Goal: Task Accomplishment & Management: Use online tool/utility

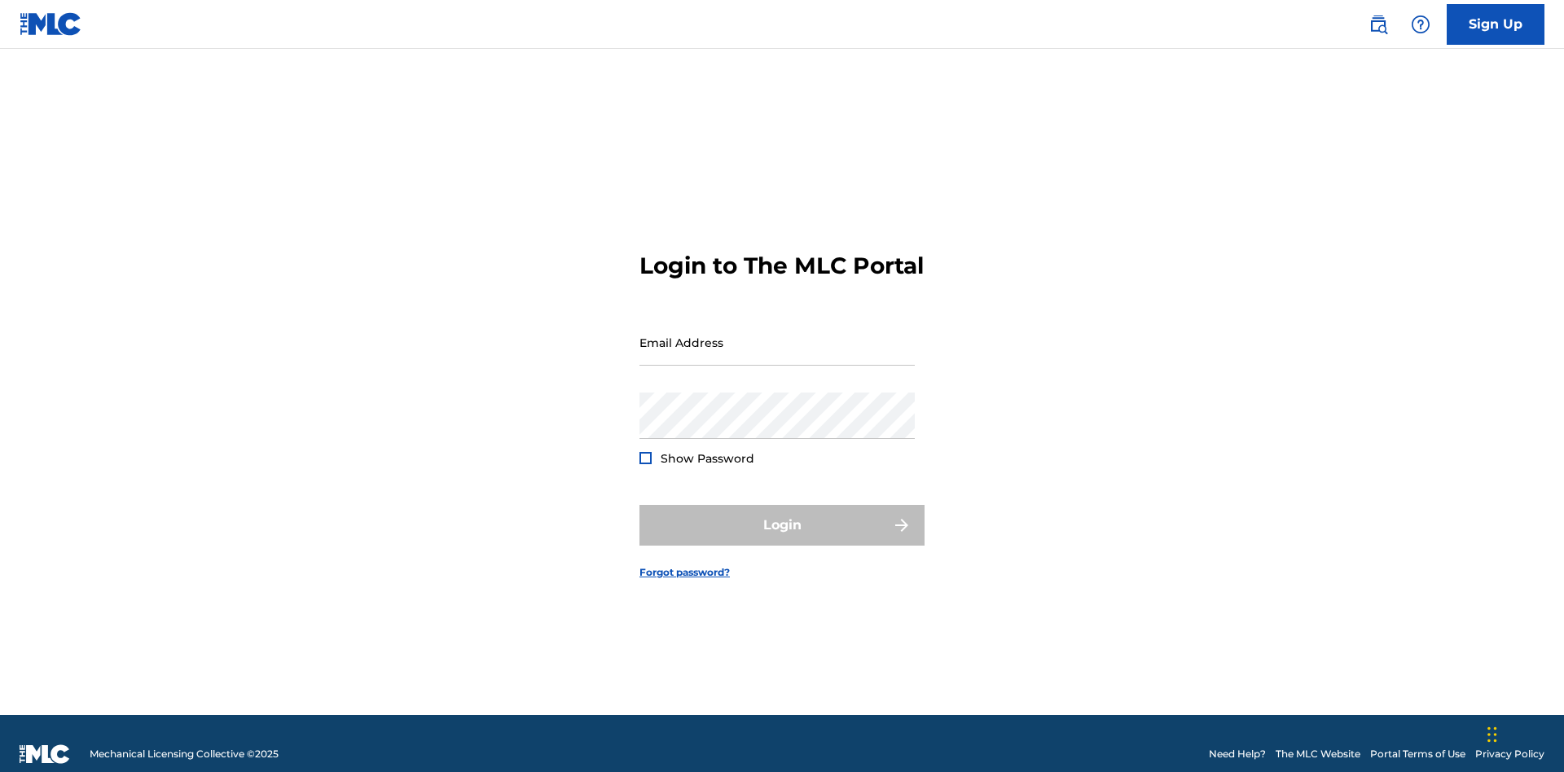
scroll to position [21, 0]
click at [777, 335] on input "Email Address" at bounding box center [776, 342] width 275 height 46
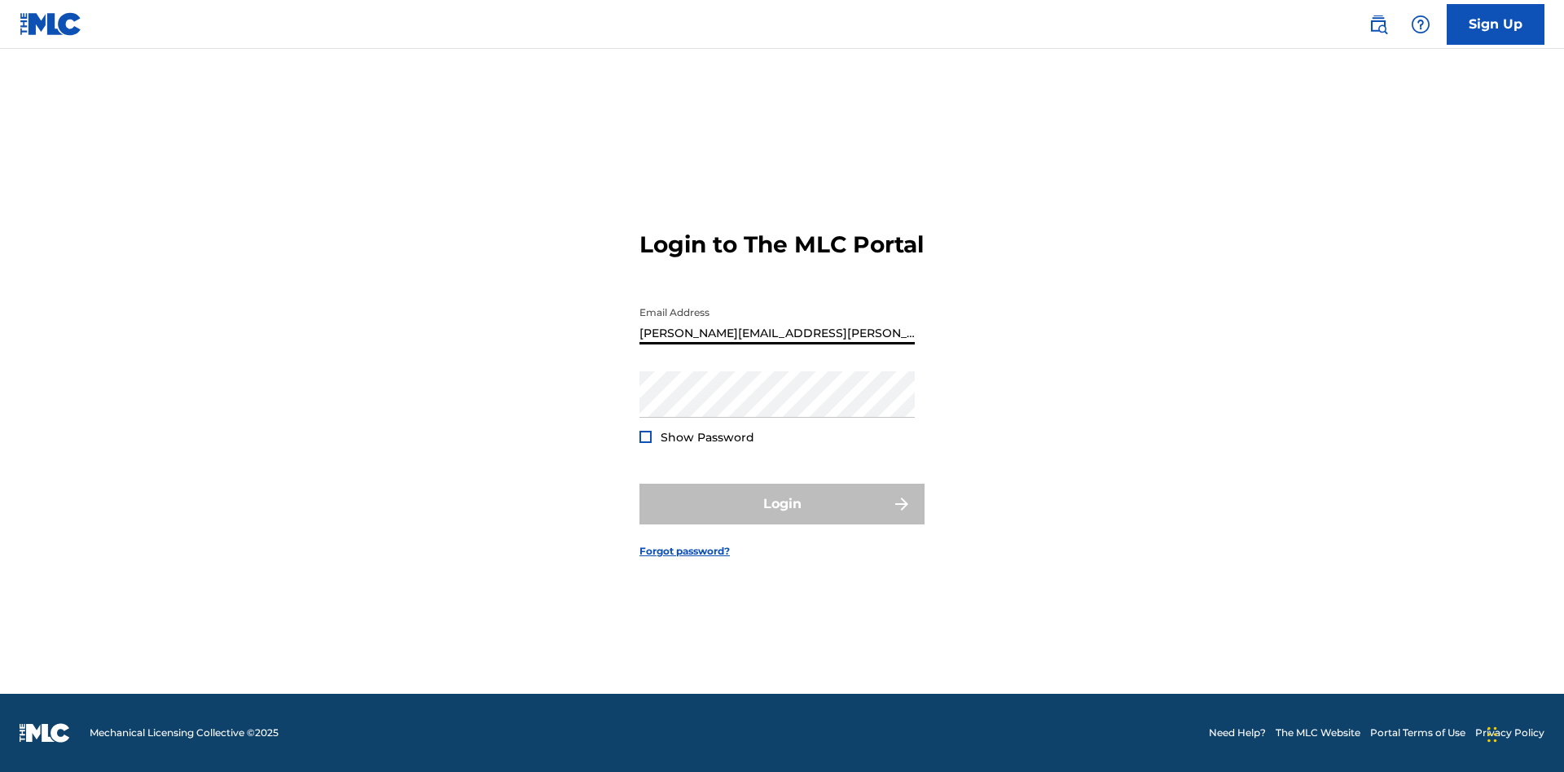
type input "[PERSON_NAME][EMAIL_ADDRESS][PERSON_NAME][DOMAIN_NAME]"
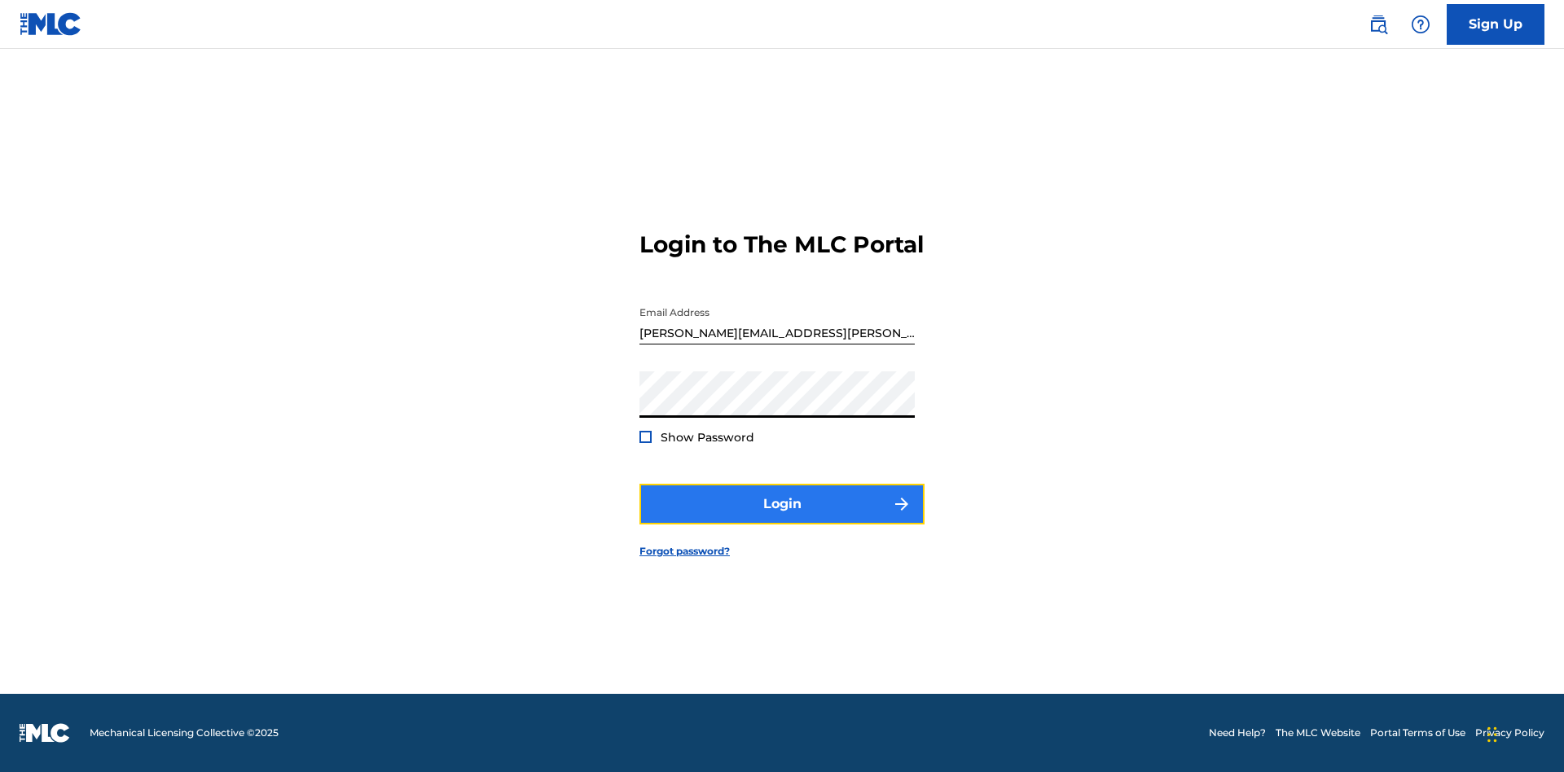
click at [782, 518] on button "Login" at bounding box center [781, 504] width 285 height 41
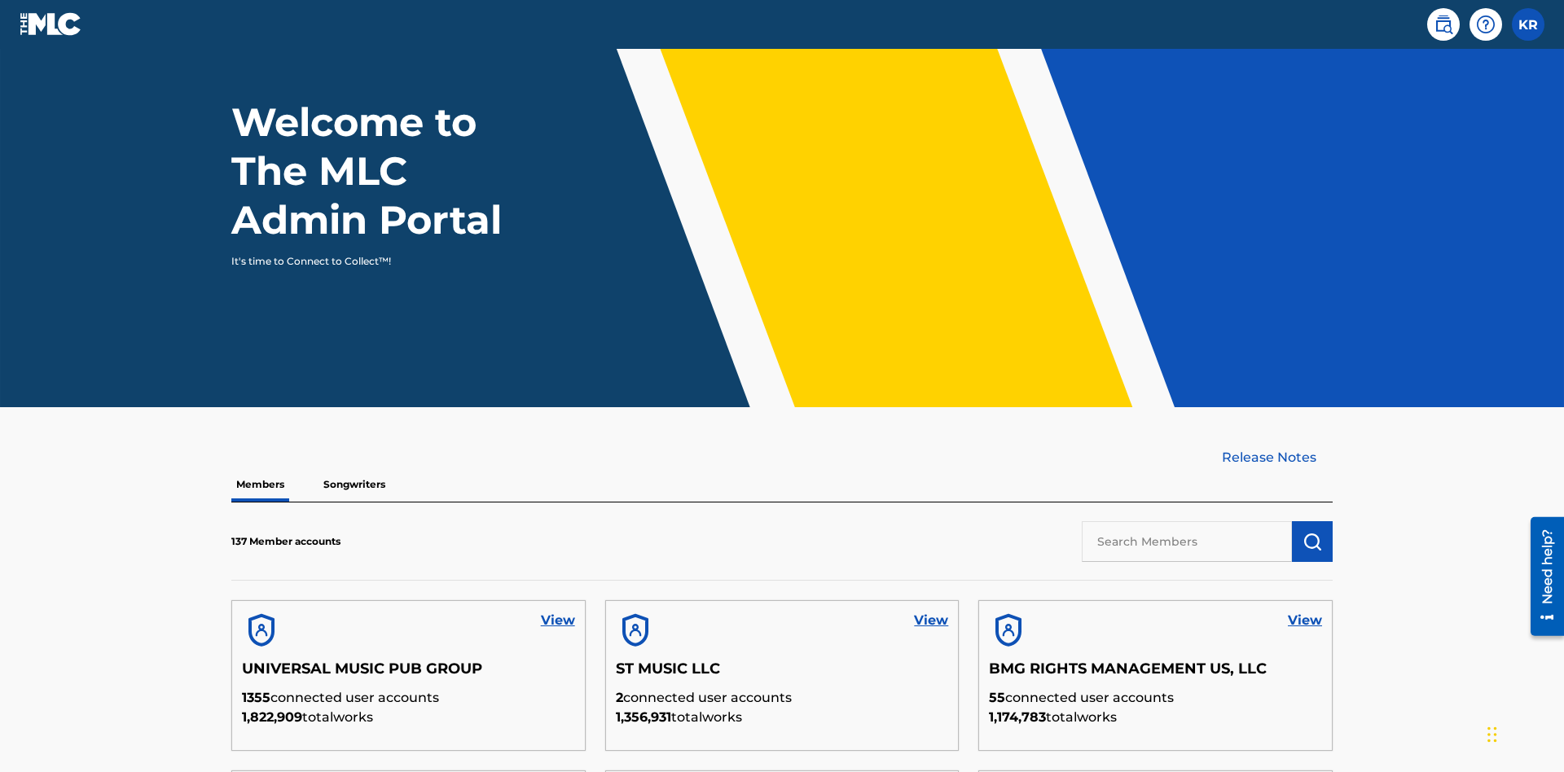
click at [1187, 521] on input "text" at bounding box center [1187, 541] width 210 height 41
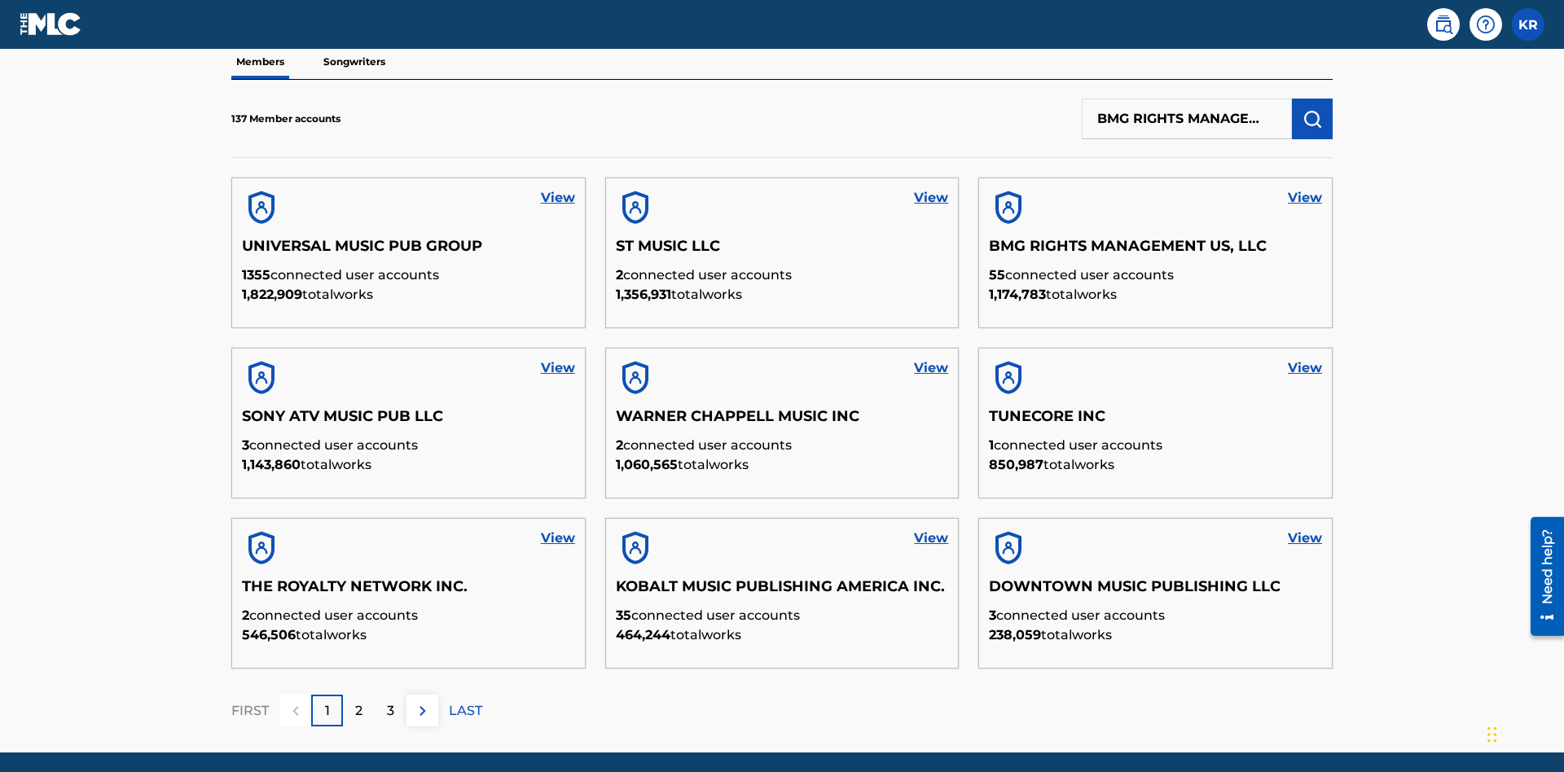
scroll to position [0, 84]
type input "BMG RIGHTS MANAGEMENT US, LLC"
click at [1312, 109] on img "submit" at bounding box center [1312, 119] width 20 height 20
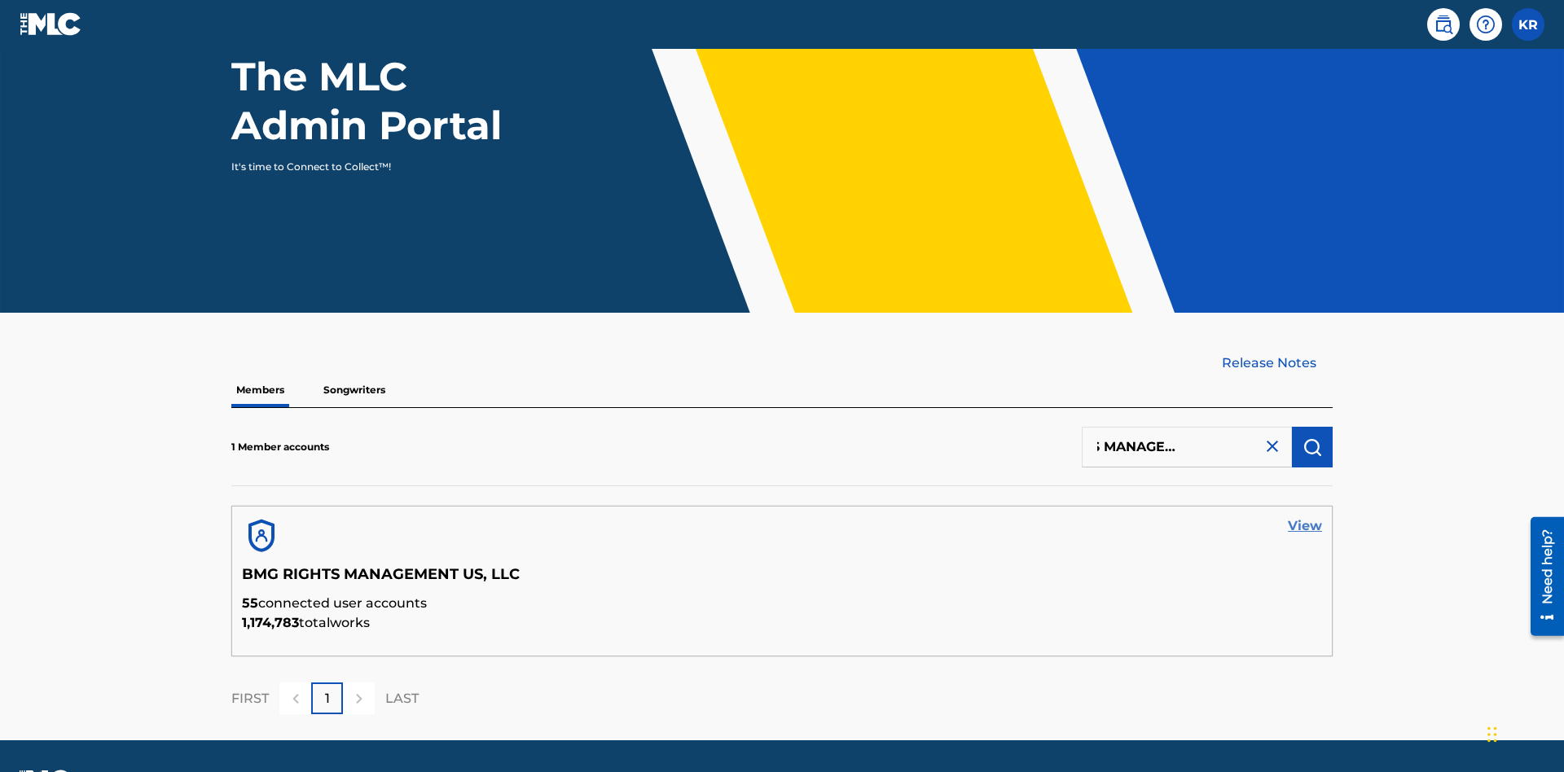
click at [1305, 516] on link "View" at bounding box center [1305, 526] width 34 height 20
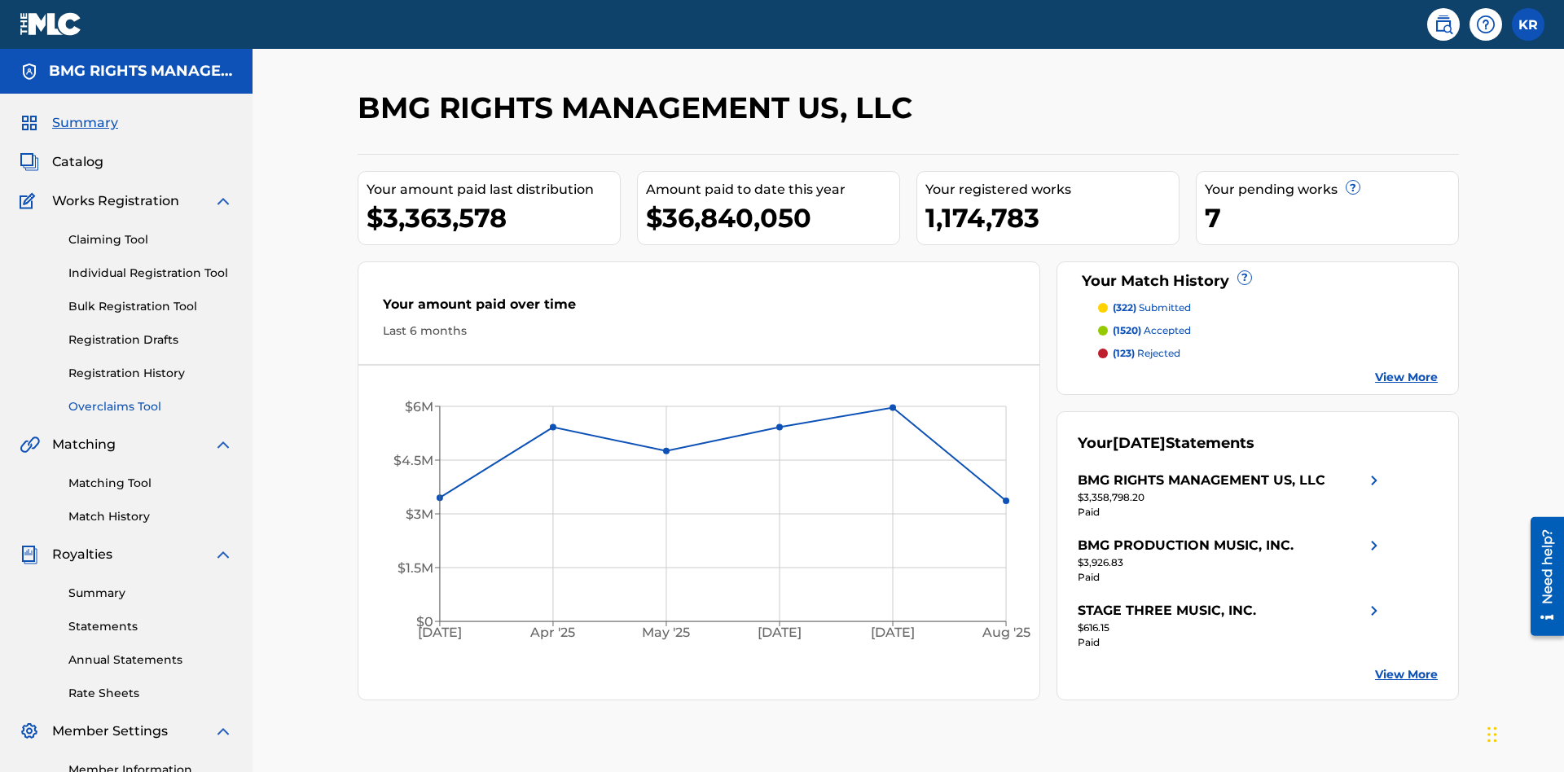
click at [151, 398] on link "Overclaims Tool" at bounding box center [150, 406] width 165 height 17
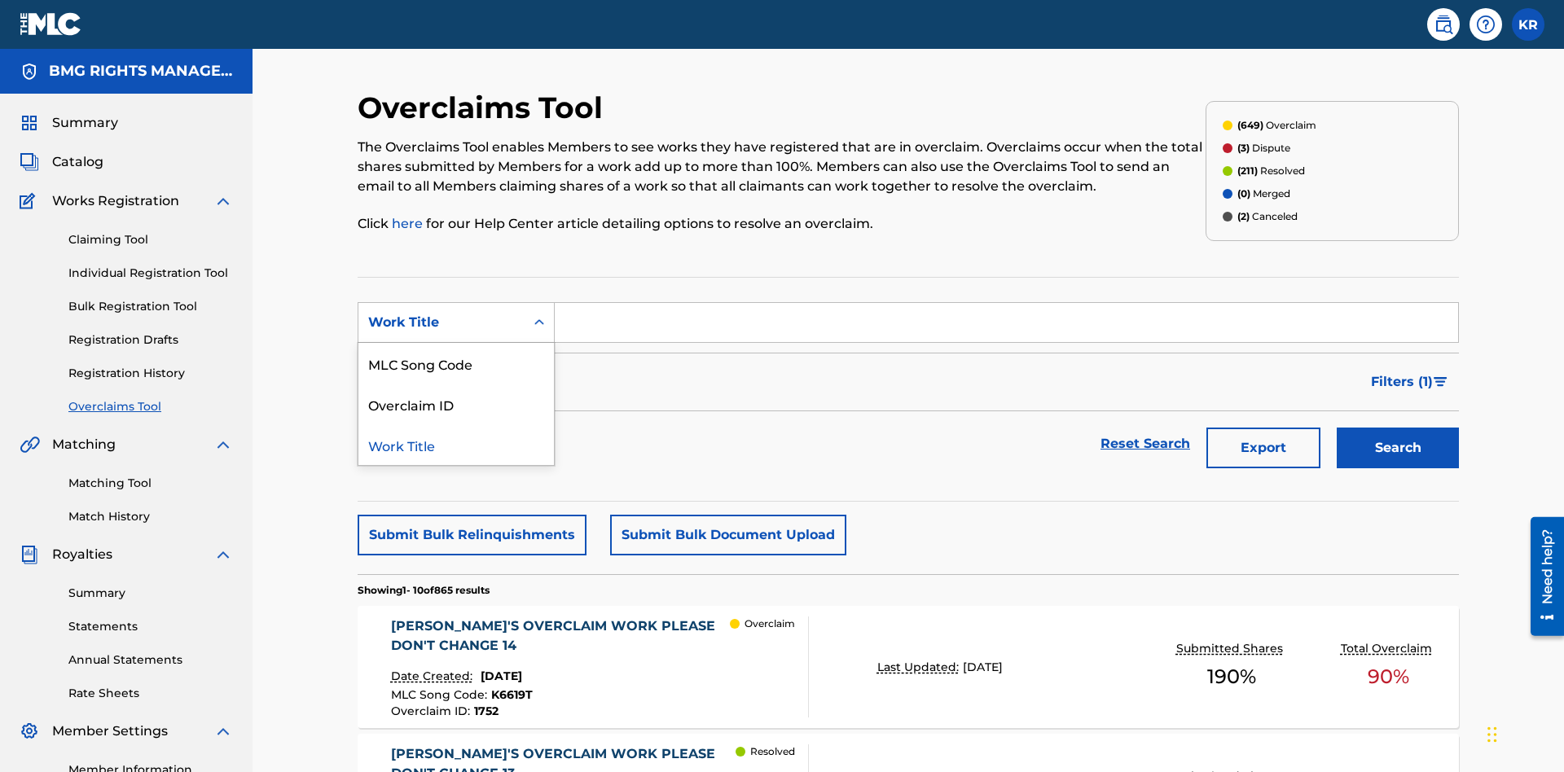
click at [456, 343] on div "MLC Song Code" at bounding box center [455, 363] width 195 height 41
click at [1398, 428] on button "Search" at bounding box center [1398, 448] width 122 height 41
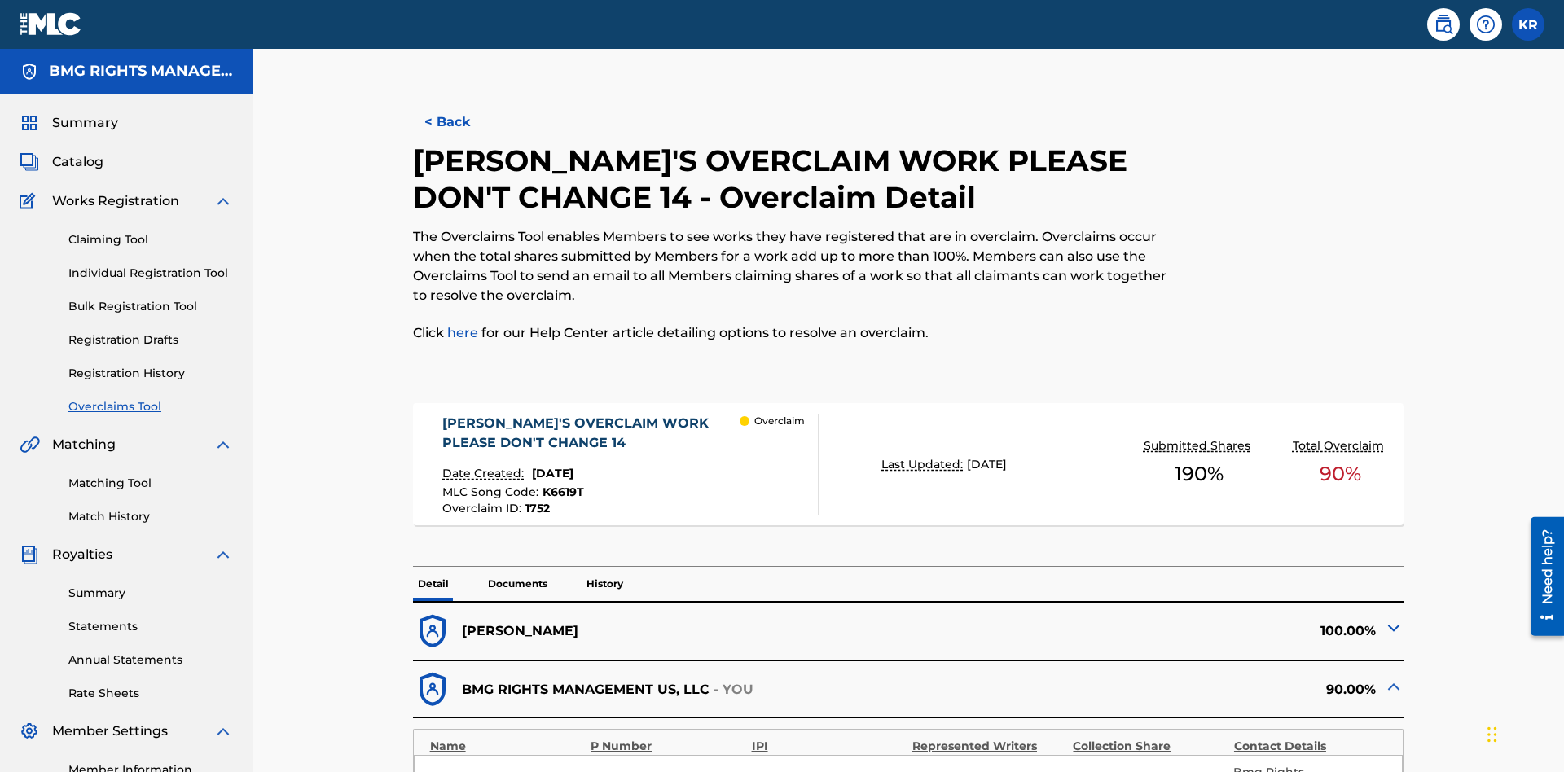
scroll to position [45, 0]
